Goal: Go to known website: Access a specific website the user already knows

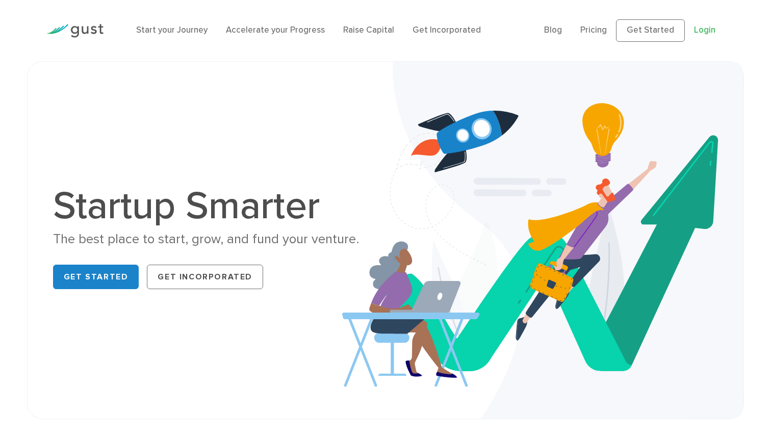
click at [704, 31] on link "Login" at bounding box center [704, 30] width 21 height 10
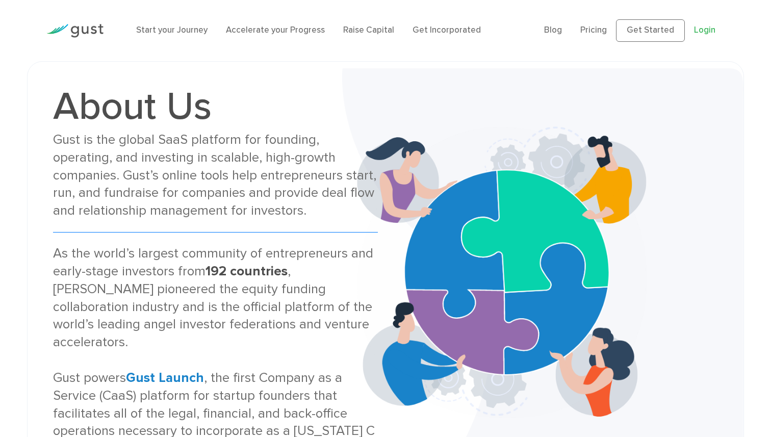
click at [713, 33] on link "Login" at bounding box center [704, 30] width 21 height 10
